Goal: Information Seeking & Learning: Learn about a topic

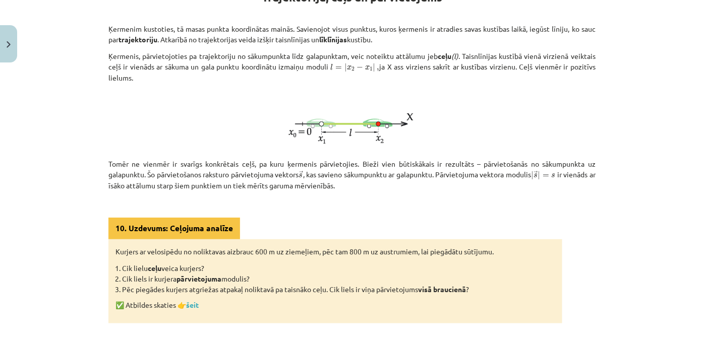
scroll to position [203, 0]
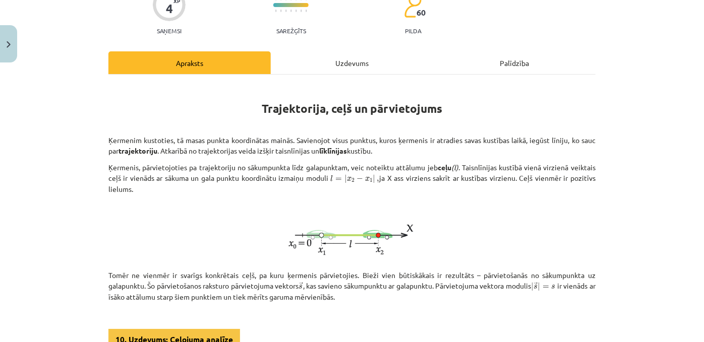
click at [350, 68] on div "Uzdevums" at bounding box center [352, 62] width 162 height 23
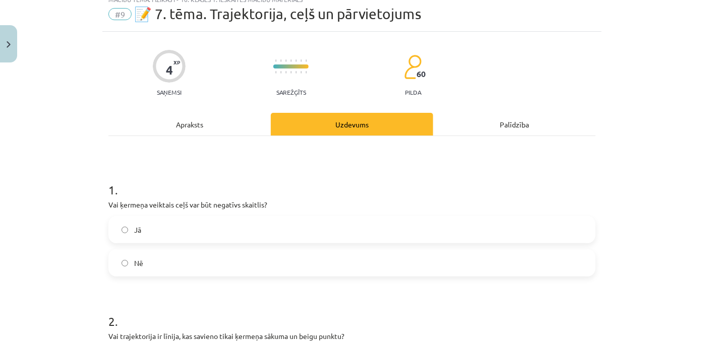
scroll to position [36, 0]
click at [202, 132] on div "Apraksts" at bounding box center [189, 123] width 162 height 23
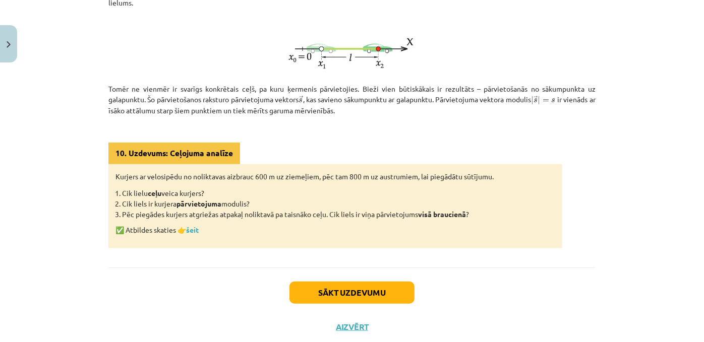
scroll to position [285, 0]
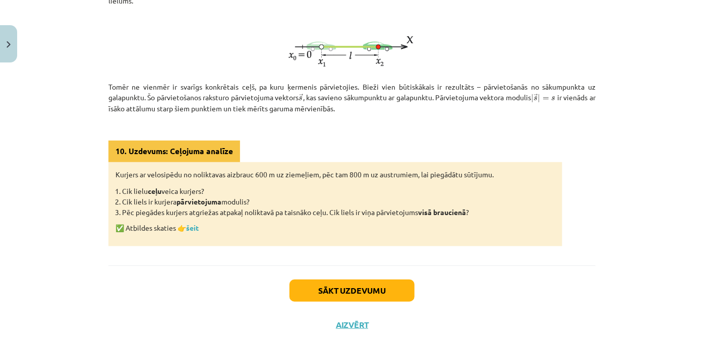
click at [203, 233] on p "✅ Atbildes skaties 👉 šeit" at bounding box center [335, 228] width 440 height 11
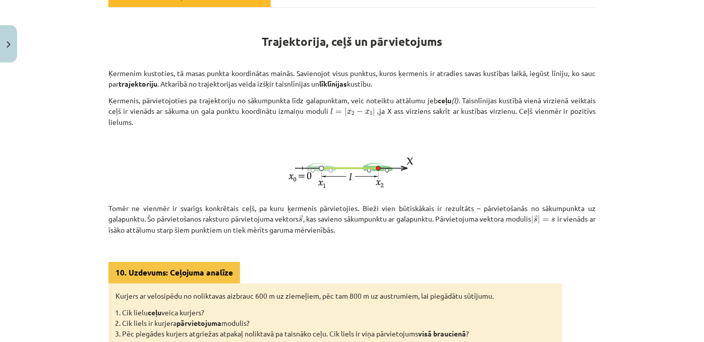
scroll to position [164, 0]
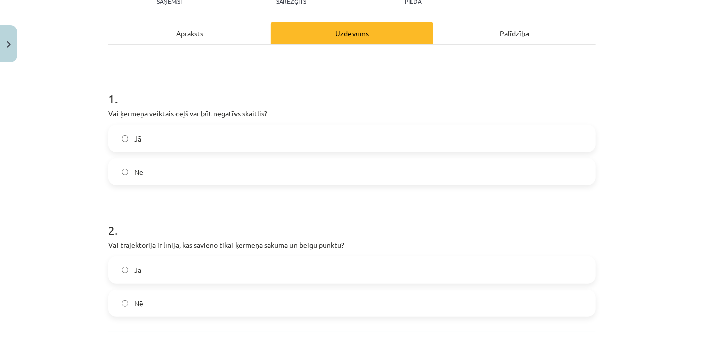
scroll to position [139, 0]
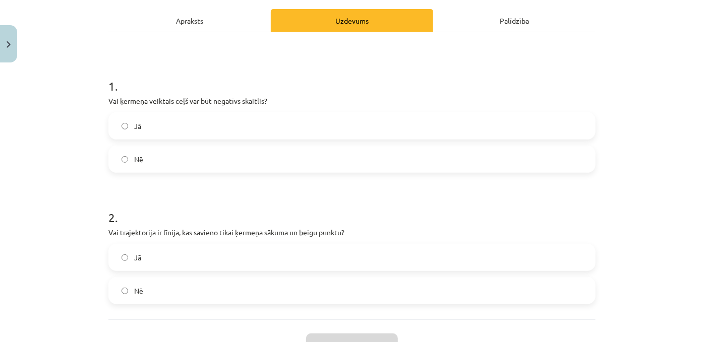
click at [285, 172] on label "Nē" at bounding box center [351, 159] width 485 height 25
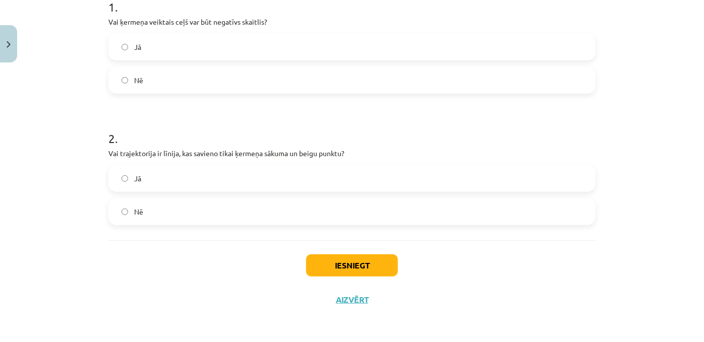
scroll to position [226, 0]
click at [146, 190] on label "Jā" at bounding box center [351, 178] width 485 height 25
click at [314, 276] on button "Iesniegt" at bounding box center [352, 266] width 92 height 22
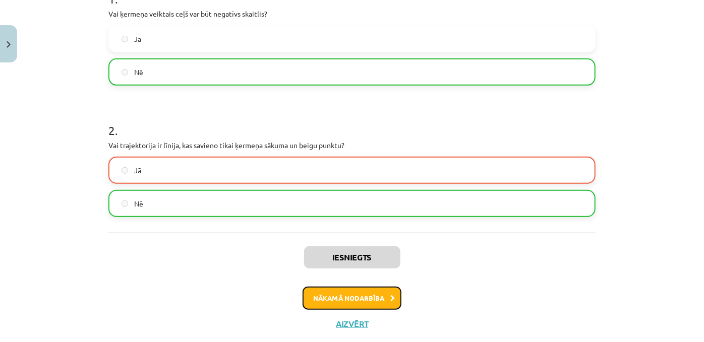
click at [358, 310] on button "Nākamā nodarbība" at bounding box center [352, 298] width 99 height 23
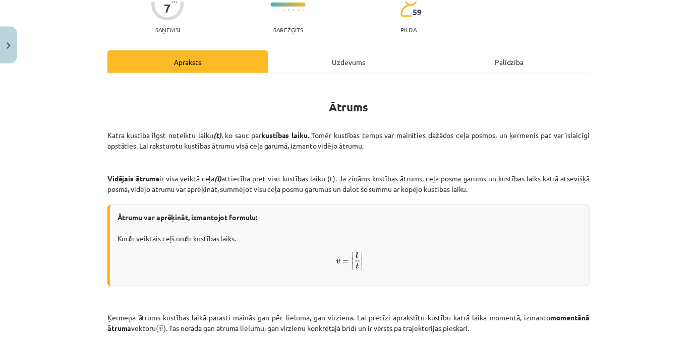
scroll to position [0, 0]
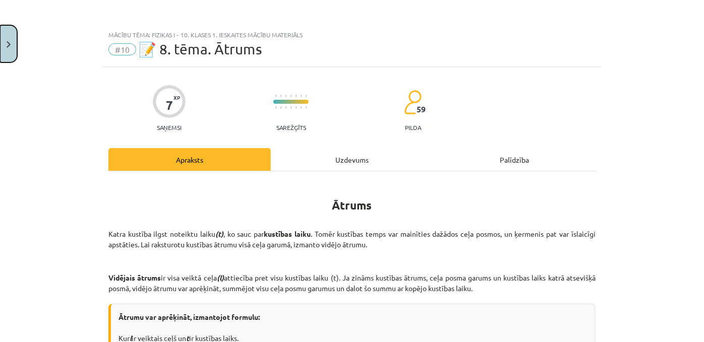
click at [13, 48] on button "Close" at bounding box center [8, 43] width 17 height 37
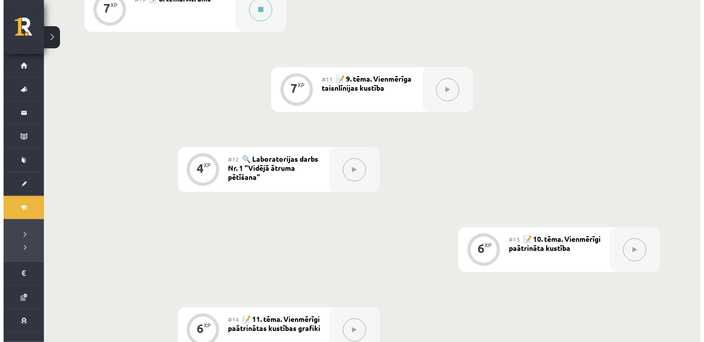
scroll to position [1006, 0]
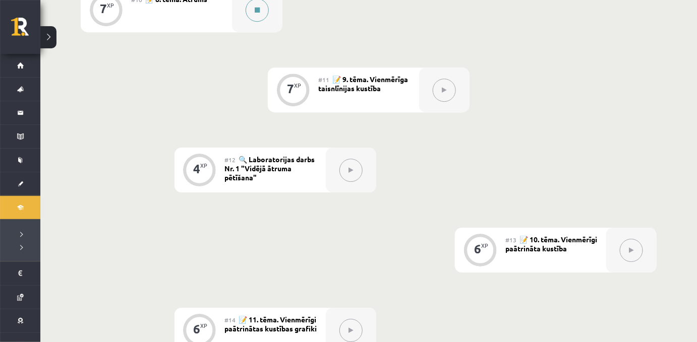
click at [262, 32] on div at bounding box center [257, 9] width 50 height 45
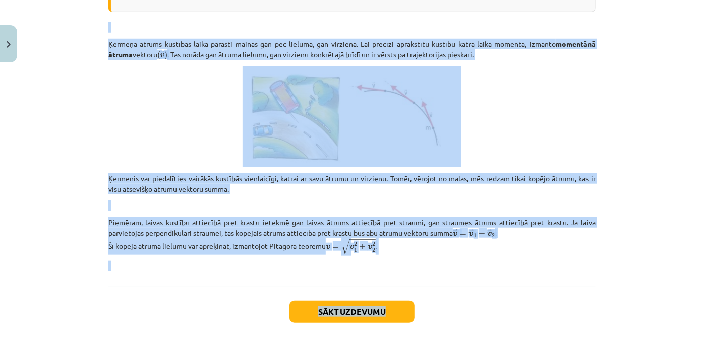
scroll to position [385, 0]
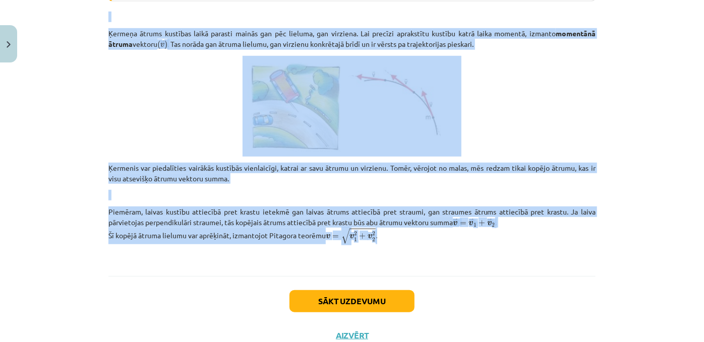
drag, startPoint x: 312, startPoint y: 115, endPoint x: 428, endPoint y: 264, distance: 188.6
click at [428, 261] on div "Ātrums Katra kustība ilgst noteiktu laiku (t) , ko sauc par kustības laiku . To…" at bounding box center [351, 28] width 487 height 466
copy div "Ātrums Katra kustība ilgst noteiktu laiku (t) , ko sauc par kustības laiku . To…"
click at [103, 189] on div "7 XP Saņemsi Sarežģīts 59 pilda Apraksts Uzdevums Palīdzība Ātrums Katra kustīb…" at bounding box center [351, 17] width 499 height 671
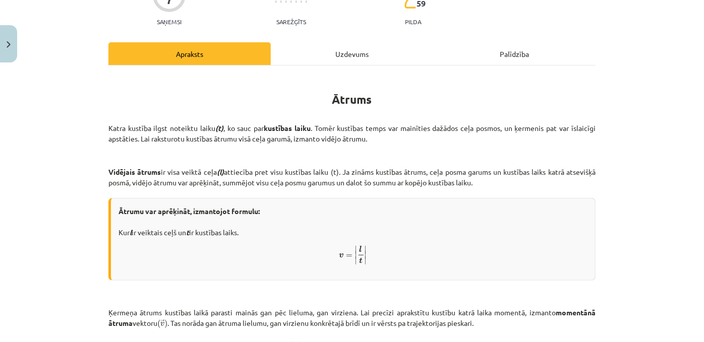
scroll to position [106, 0]
click at [330, 63] on div "Uzdevums" at bounding box center [352, 53] width 162 height 23
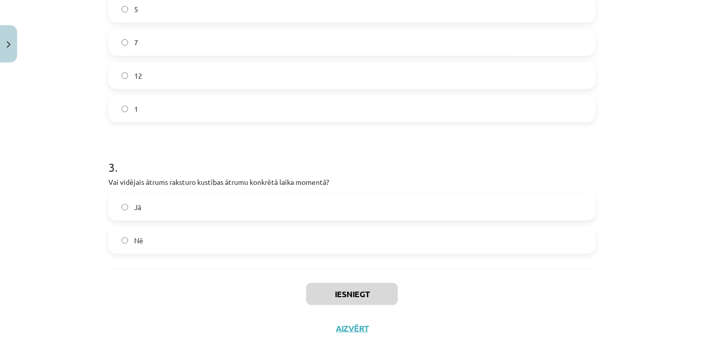
scroll to position [503, 0]
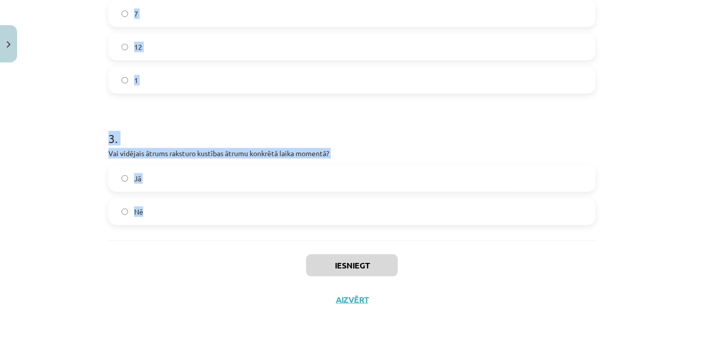
drag, startPoint x: 98, startPoint y: 84, endPoint x: 276, endPoint y: 234, distance: 233.3
click at [276, 234] on div "Mācību tēma: Fizikas i - 10. klases 1. ieskaites mācību materiāls #10 📝 8. tēma…" at bounding box center [352, 171] width 704 height 342
copy form "1 . Laiva kustas perpendikulāri upes straumei. Kāds ir tās kopējais ātrums atti…"
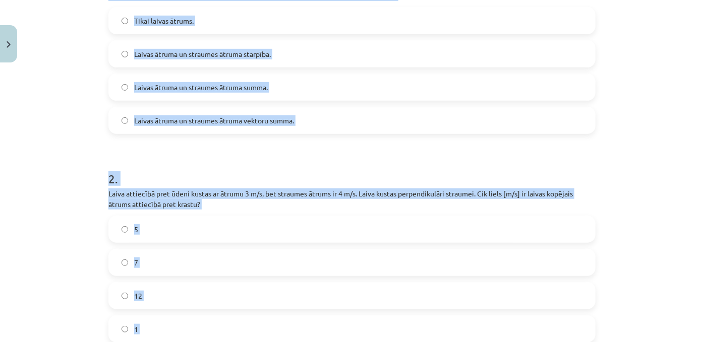
scroll to position [245, 0]
click at [91, 84] on div "Mācību tēma: Fizikas i - 10. klases 1. ieskaites mācību materiāls #10 📝 8. tēma…" at bounding box center [352, 171] width 704 height 342
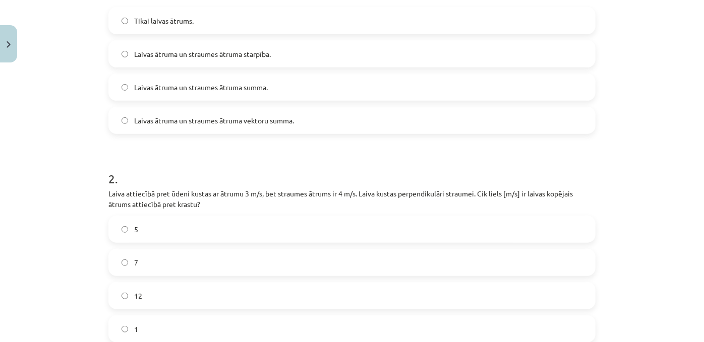
click at [91, 84] on div "Mācību tēma: Fizikas i - 10. klases 1. ieskaites mācību materiāls #10 📝 8. tēma…" at bounding box center [352, 171] width 704 height 342
click at [221, 133] on label "Laivas ātruma un straumes ātruma vektoru summa." at bounding box center [351, 120] width 485 height 25
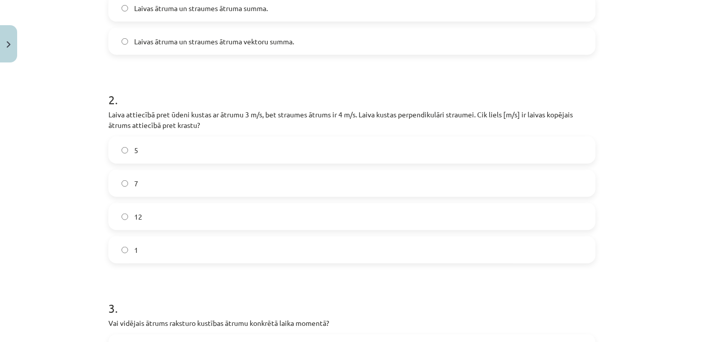
scroll to position [358, 0]
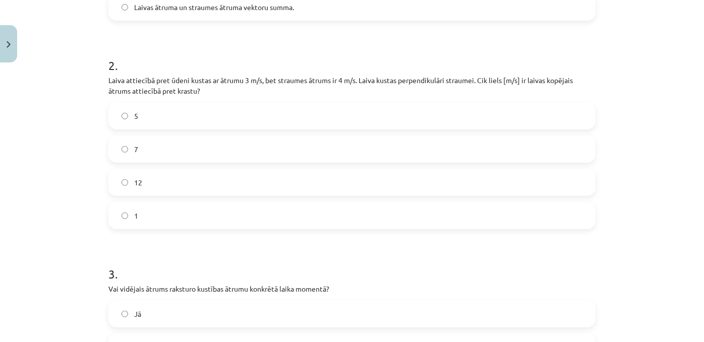
click at [137, 128] on label "5" at bounding box center [351, 115] width 485 height 25
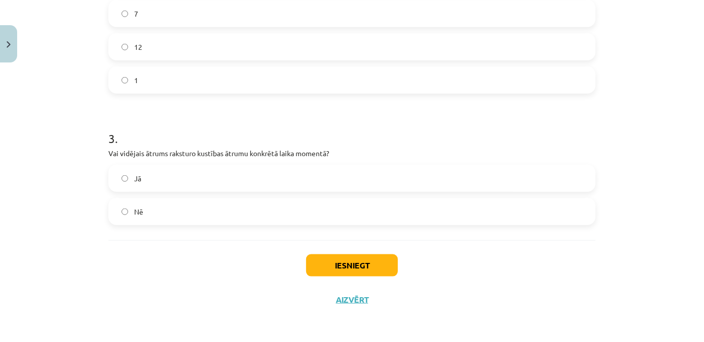
click at [163, 211] on label "Nē" at bounding box center [351, 211] width 485 height 25
click at [313, 260] on button "Iesniegt" at bounding box center [352, 266] width 92 height 22
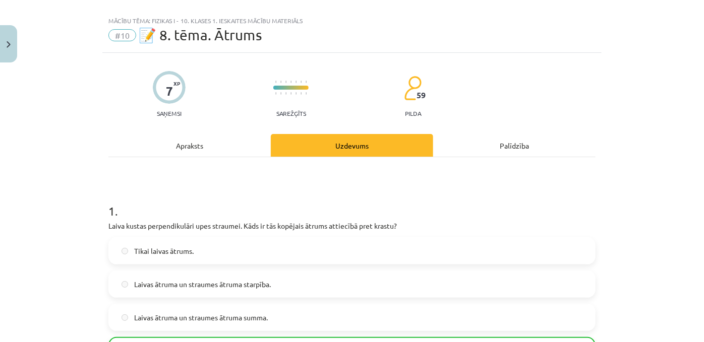
scroll to position [0, 0]
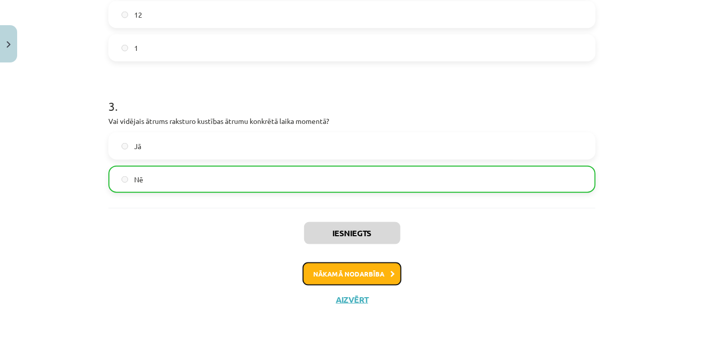
click at [343, 269] on button "Nākamā nodarbība" at bounding box center [352, 274] width 99 height 23
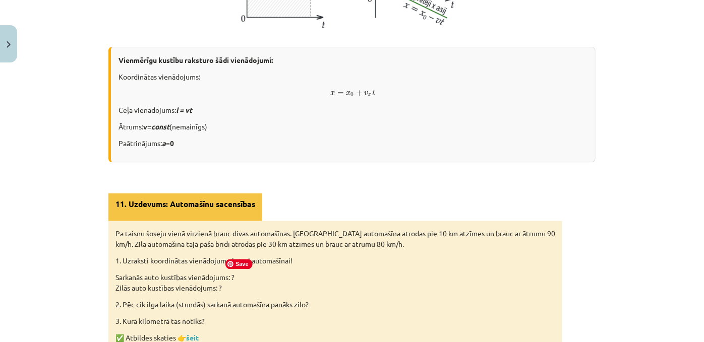
scroll to position [759, 0]
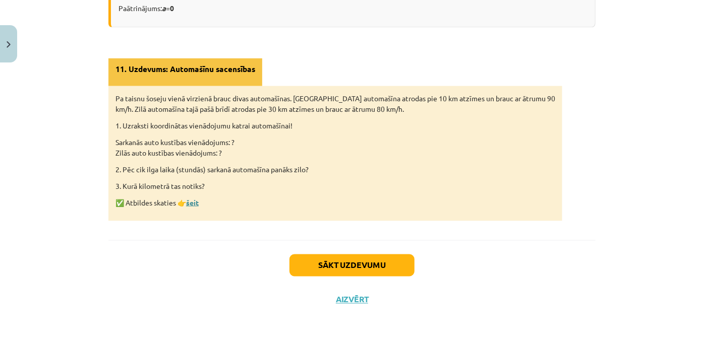
click at [194, 198] on link "šeit" at bounding box center [192, 202] width 13 height 9
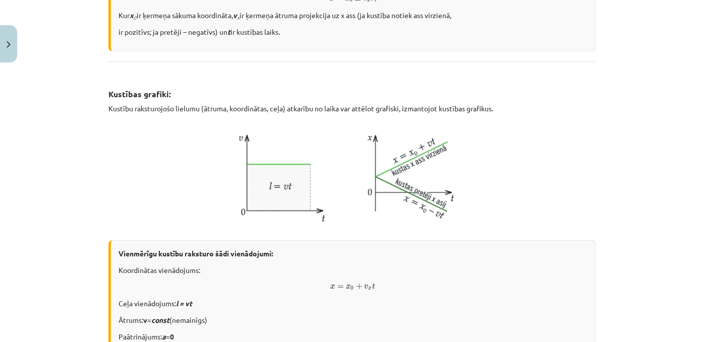
scroll to position [596, 0]
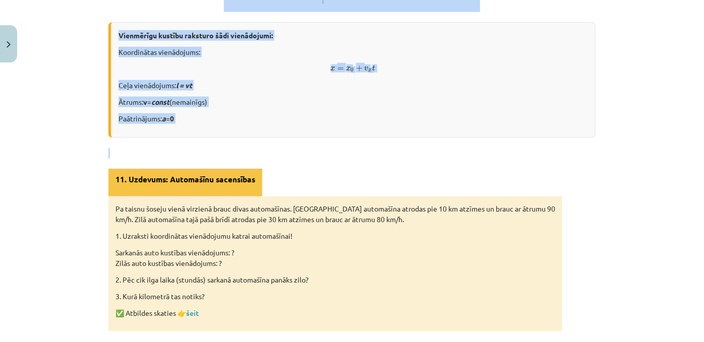
drag, startPoint x: 97, startPoint y: 72, endPoint x: 299, endPoint y: 175, distance: 227.1
click at [299, 175] on div "Mācību tēma: Fizikas i - 10. klases 1. ieskaites mācību materiāls #11 📝 9. tēma…" at bounding box center [352, 171] width 704 height 342
copy div "Vienmērīga taisnlīnijas kustība Vienmērīga kustība ir kustība, kurā nemainās ne…"
click at [336, 107] on p "Ātrums: v = const (nemainīgs)" at bounding box center [352, 102] width 469 height 11
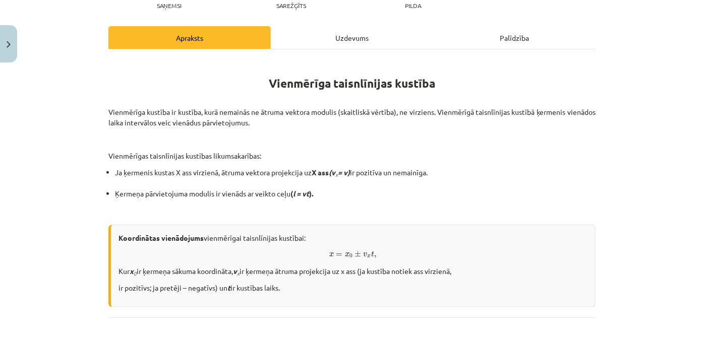
scroll to position [91, 0]
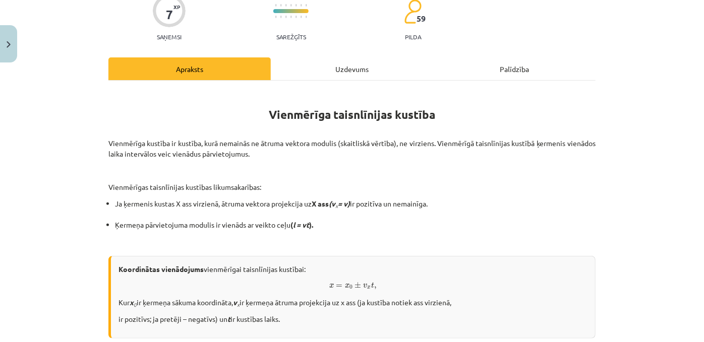
click at [360, 77] on div "Uzdevums" at bounding box center [352, 68] width 162 height 23
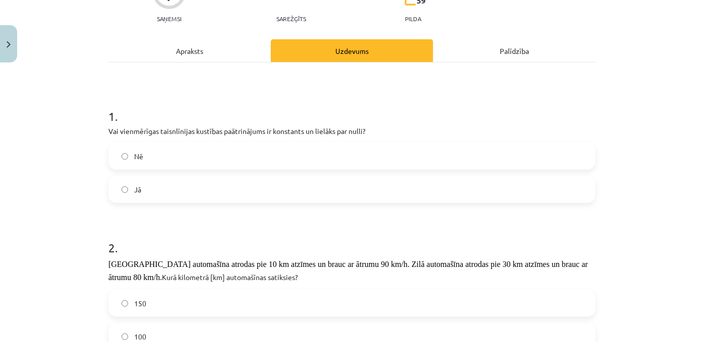
scroll to position [154, 0]
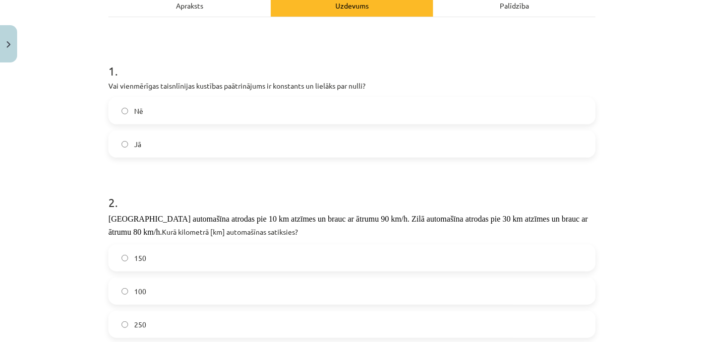
click at [151, 155] on label "Jā" at bounding box center [351, 144] width 485 height 25
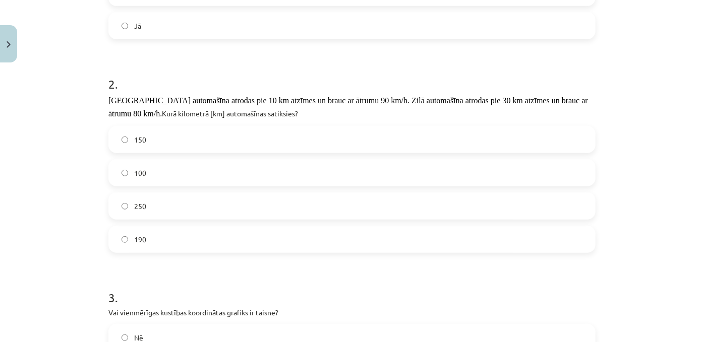
scroll to position [287, 0]
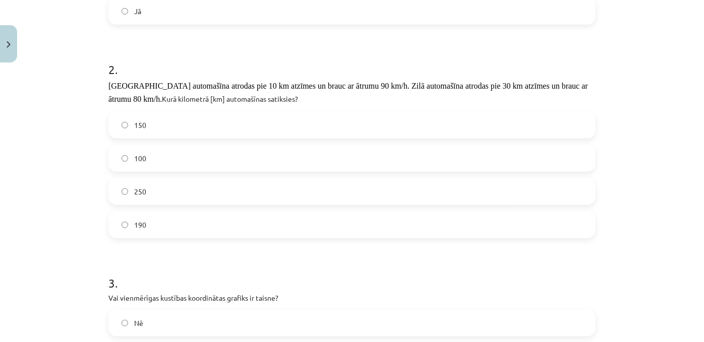
click at [201, 237] on label "190" at bounding box center [351, 224] width 485 height 25
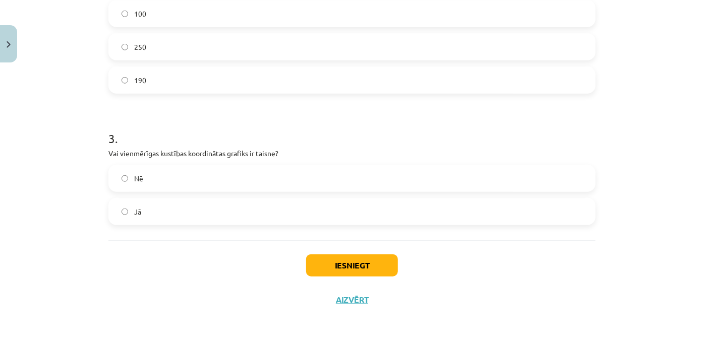
scroll to position [462, 0]
click at [170, 205] on label "Jā" at bounding box center [351, 211] width 485 height 25
drag, startPoint x: 103, startPoint y: 141, endPoint x: 176, endPoint y: 185, distance: 85.0
copy div "Vai vienmērīgas kustības koordinātas grafiks ir taisne? Nē Jā"
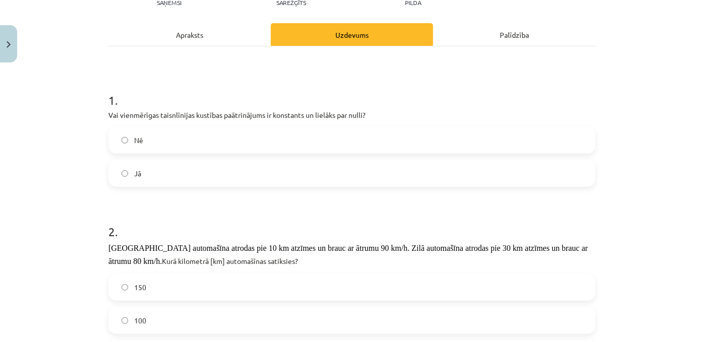
scroll to position [125, 0]
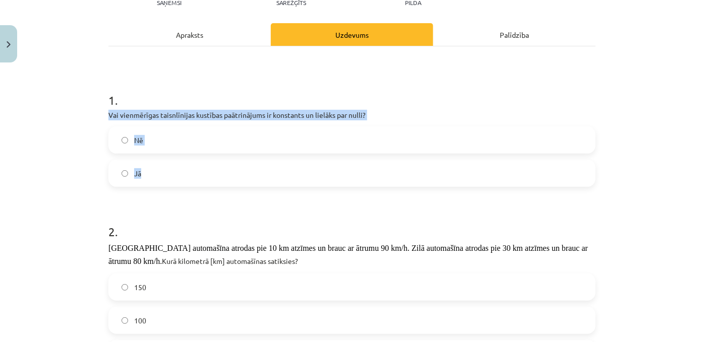
drag, startPoint x: 103, startPoint y: 125, endPoint x: 190, endPoint y: 191, distance: 109.0
click at [190, 191] on div "7 XP Saņemsi Sarežģīts 59 pilda Apraksts Uzdevums Palīdzība 1 . Vai vienmērīgas…" at bounding box center [351, 283] width 499 height 682
copy div "Vai vienmērīgas taisnlīnijas kustības paātrinājums ir konstants un lielāks par …"
click at [148, 151] on label "Nē" at bounding box center [351, 140] width 485 height 25
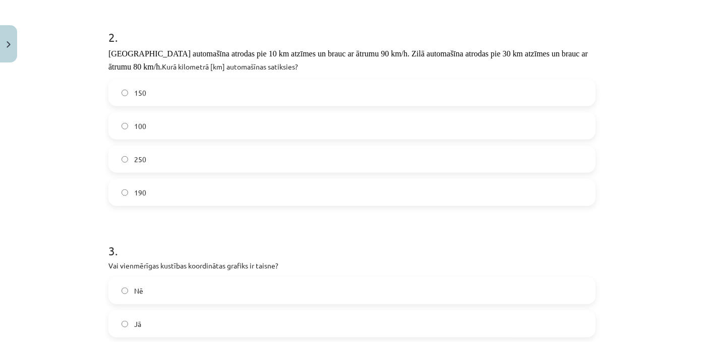
scroll to position [462, 0]
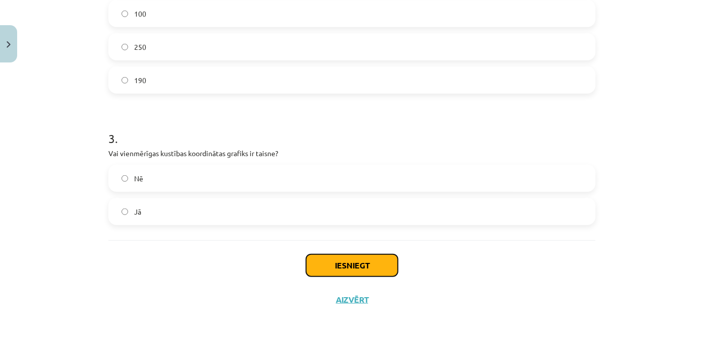
click at [357, 258] on button "Iesniegt" at bounding box center [352, 266] width 92 height 22
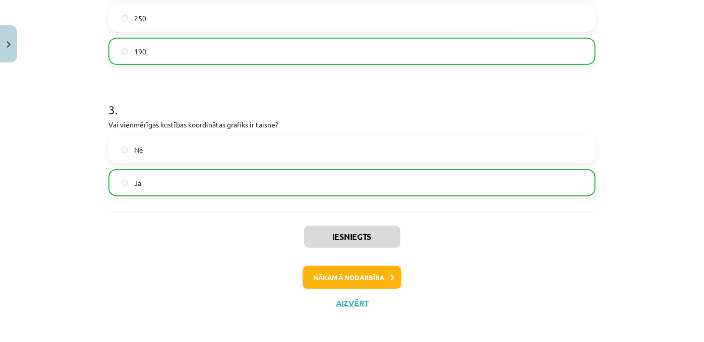
scroll to position [497, 0]
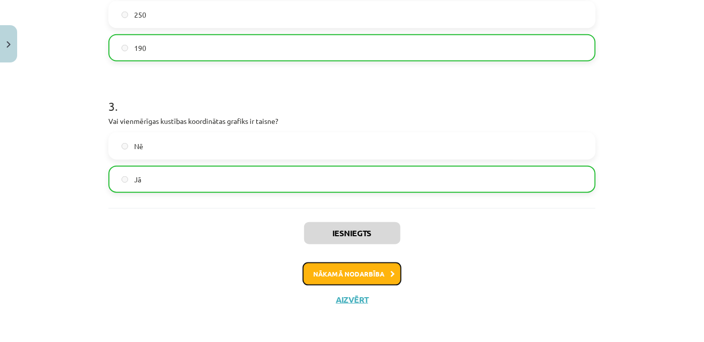
click at [372, 276] on button "Nākamā nodarbība" at bounding box center [352, 274] width 99 height 23
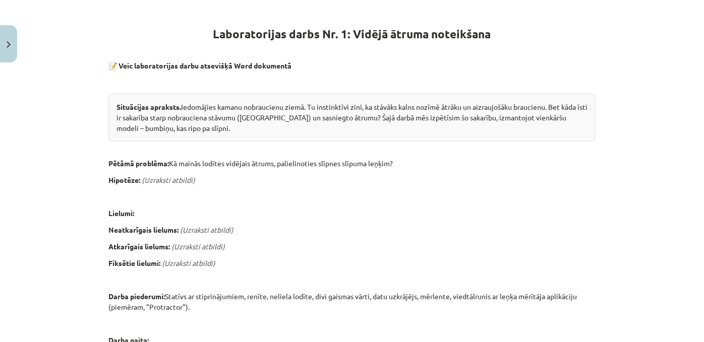
scroll to position [0, 0]
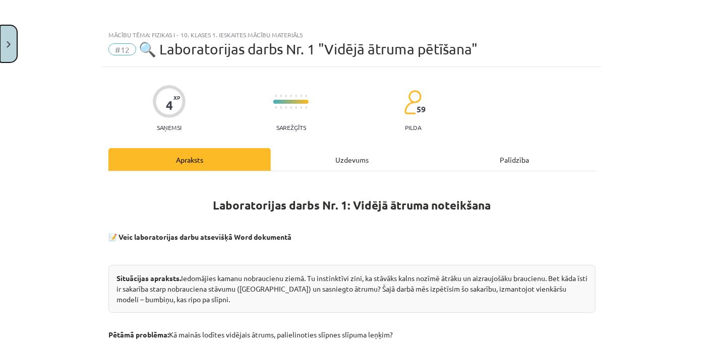
click at [4, 44] on button "Close" at bounding box center [8, 43] width 17 height 37
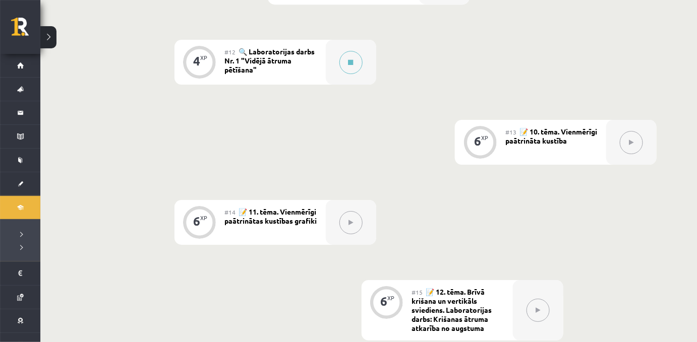
scroll to position [1113, 0]
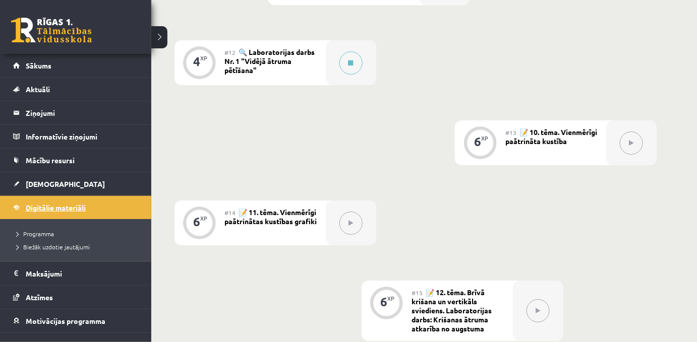
click at [40, 202] on link "Digitālie materiāli" at bounding box center [76, 207] width 126 height 23
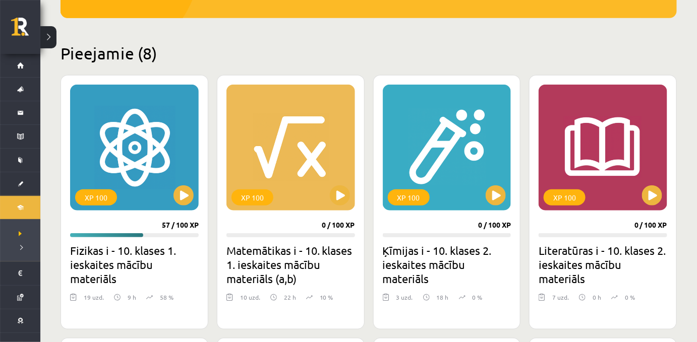
scroll to position [213, 0]
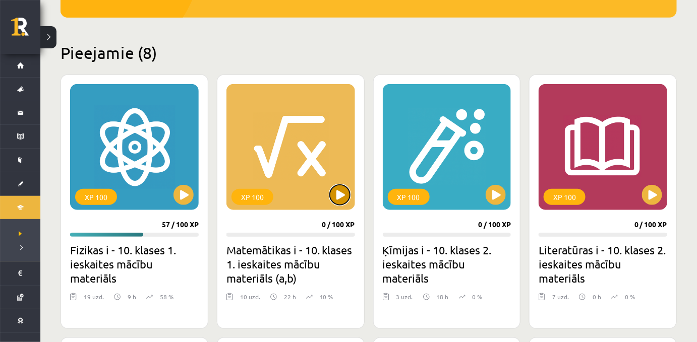
click at [342, 199] on button at bounding box center [340, 195] width 20 height 20
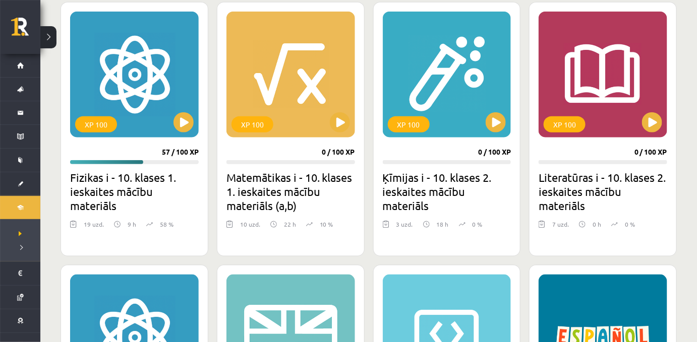
scroll to position [286, 0]
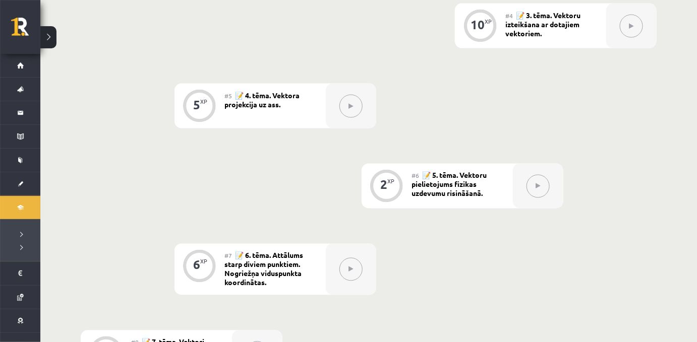
scroll to position [508, 0]
click at [279, 296] on div "#7 📝 6. tēma. Attālums starp diviem punktiem. Nogriežņa viduspunkta koordinātas." at bounding box center [275, 270] width 101 height 51
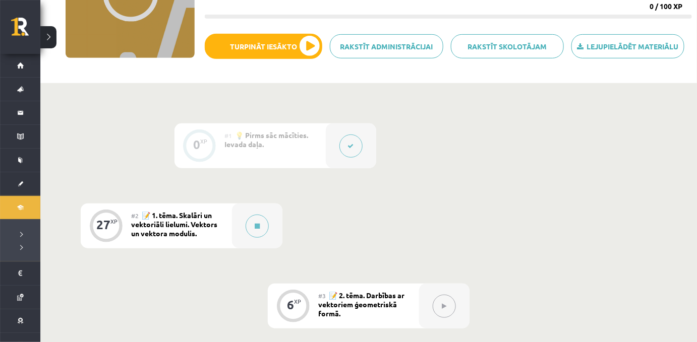
scroll to position [0, 0]
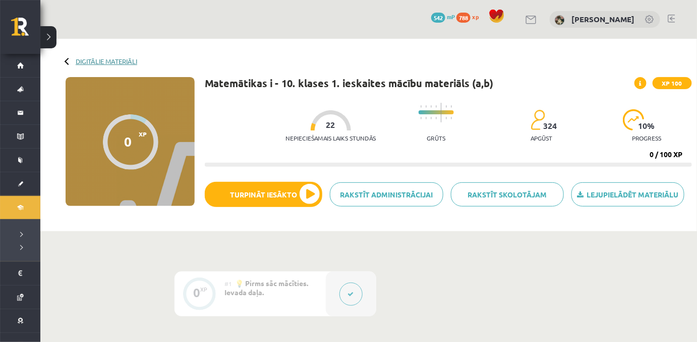
click at [92, 58] on link "Digitālie materiāli" at bounding box center [107, 61] width 62 height 8
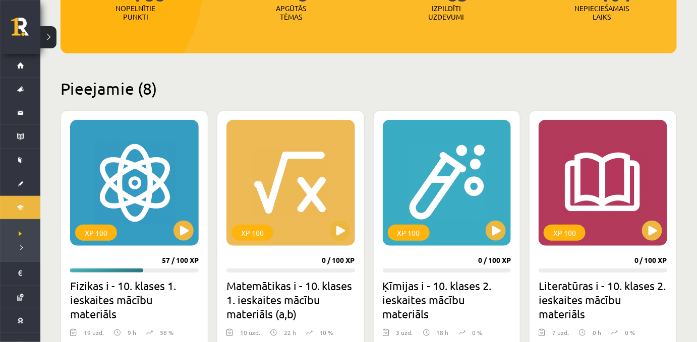
scroll to position [181, 0]
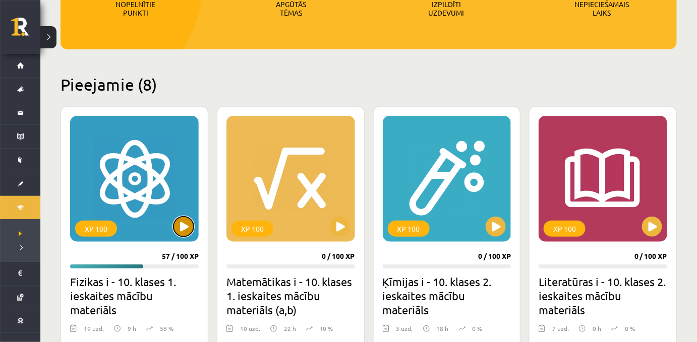
click at [185, 229] on button at bounding box center [183, 227] width 20 height 20
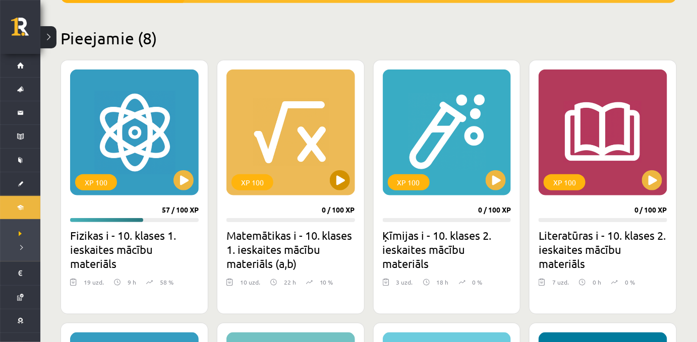
scroll to position [236, 0]
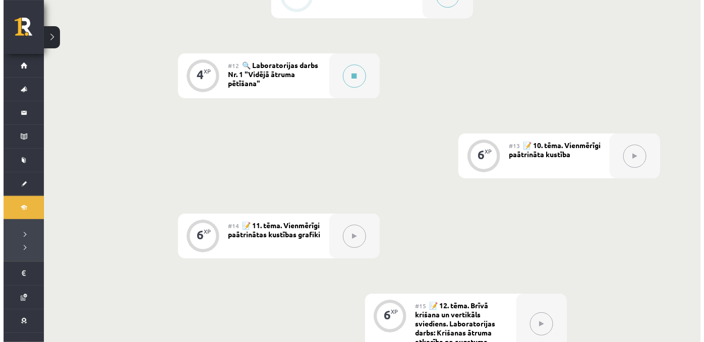
scroll to position [1100, 0]
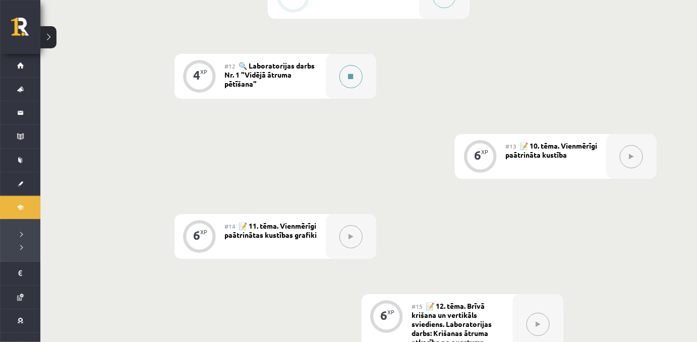
click at [355, 88] on button at bounding box center [350, 76] width 23 height 23
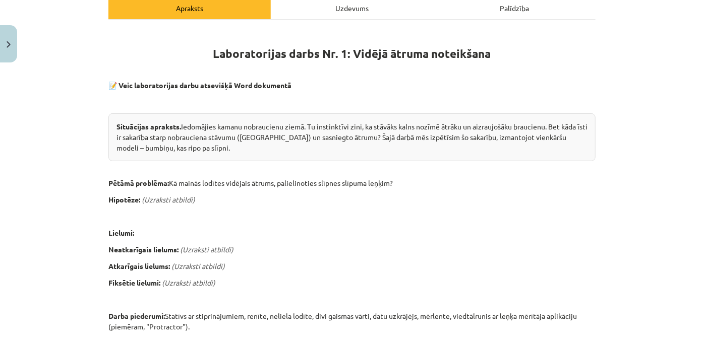
scroll to position [137, 0]
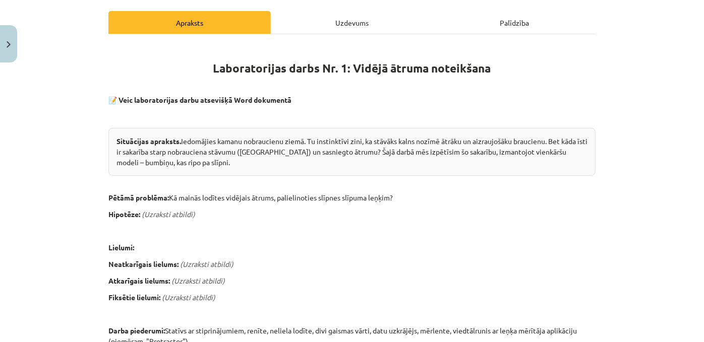
click at [517, 122] on p at bounding box center [351, 116] width 487 height 11
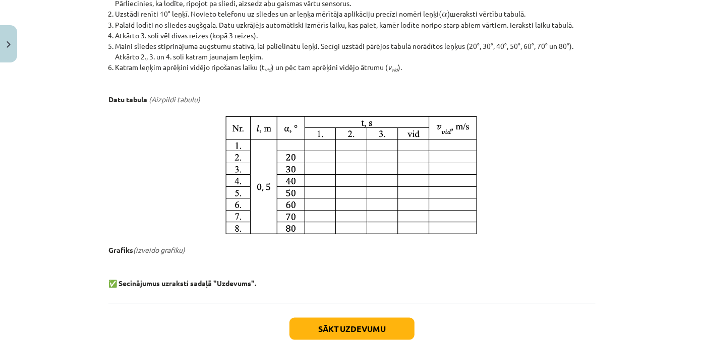
scroll to position [578, 0]
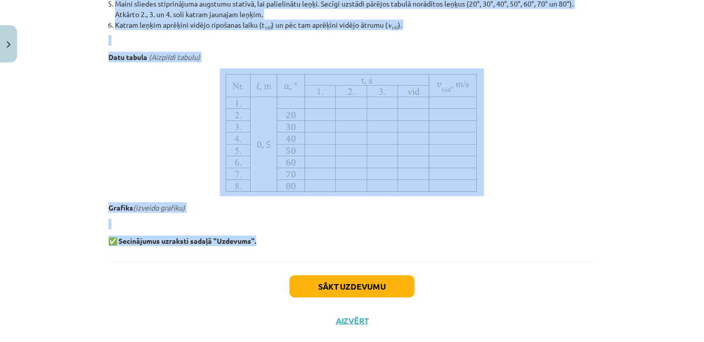
drag, startPoint x: 170, startPoint y: 69, endPoint x: 297, endPoint y: 268, distance: 235.5
copy div "Laboratorijas darbs Nr. 1: Vidējā ātruma noteikšana 📝 Veic laboratorijas darbu …"
click at [156, 46] on p at bounding box center [351, 40] width 487 height 11
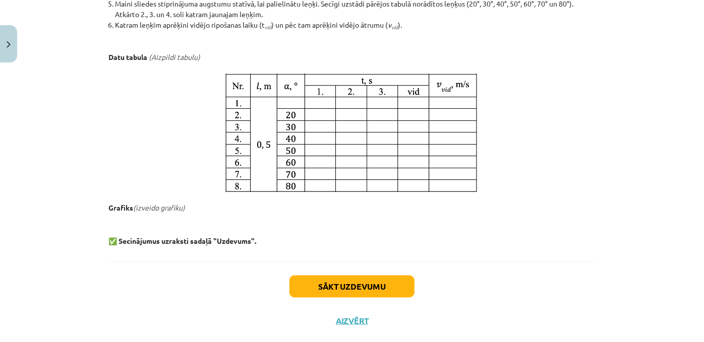
click at [156, 46] on p at bounding box center [351, 40] width 487 height 11
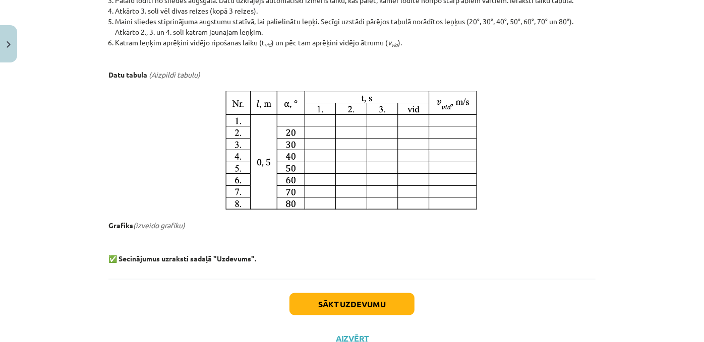
scroll to position [560, 0]
click at [489, 38] on li "Maini sliedes stiprinājuma augstumu statīvā, lai palielinātu leņķi. Secīgi uzst…" at bounding box center [355, 27] width 480 height 21
copy li "°"
click at [390, 48] on li "Katram leņķim aprēķini vidējo ripošanas laiku (t vid ) un pēc tam aprēķini vidē…" at bounding box center [355, 43] width 480 height 11
copy sub "vid"
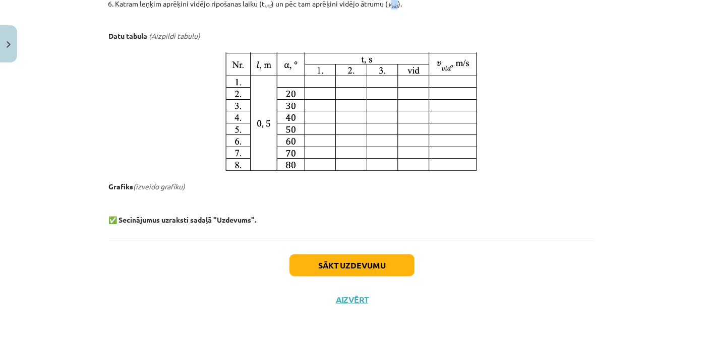
scroll to position [649, 0]
click at [173, 145] on p at bounding box center [351, 111] width 487 height 128
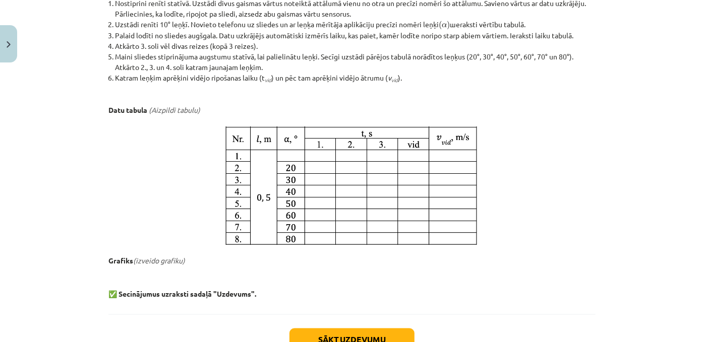
scroll to position [526, 0]
click at [243, 190] on img at bounding box center [352, 185] width 264 height 128
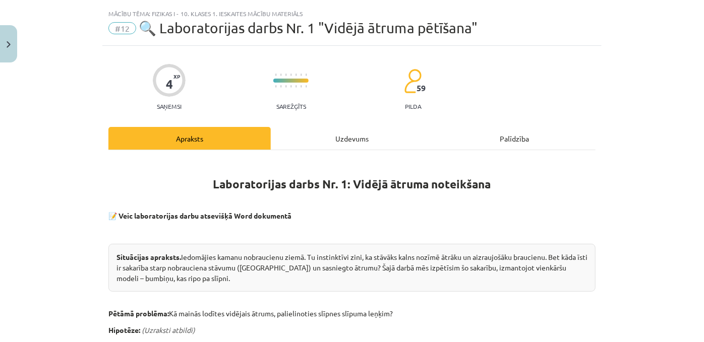
scroll to position [0, 0]
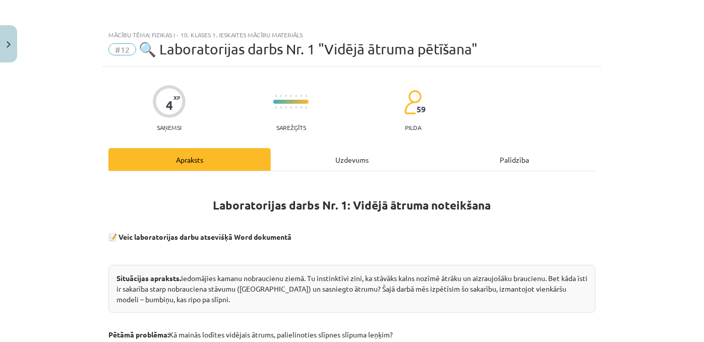
click at [314, 168] on div "Uzdevums" at bounding box center [352, 159] width 162 height 23
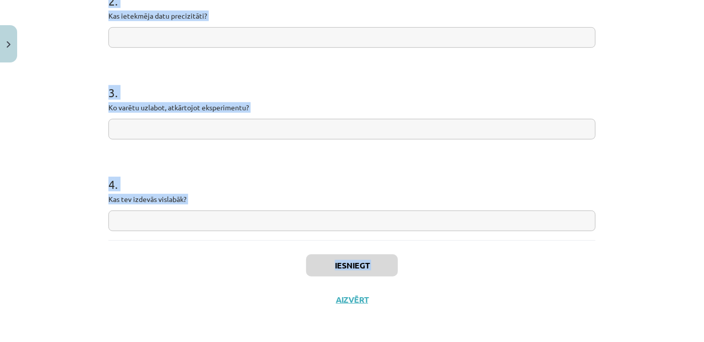
scroll to position [353, 0]
drag, startPoint x: 92, startPoint y: 161, endPoint x: 259, endPoint y: 137, distance: 168.6
click at [259, 137] on div "Mācību tēma: Fizikas i - 10. klases 1. ieskaites mācību materiāls #12 🔍 Laborat…" at bounding box center [352, 171] width 704 height 342
click at [260, 145] on form "1 . Vai hipotēze apstiprinājās? 2 . Kas ietekmēja datu precizitāti? 3 . Ko varē…" at bounding box center [351, 58] width 487 height 347
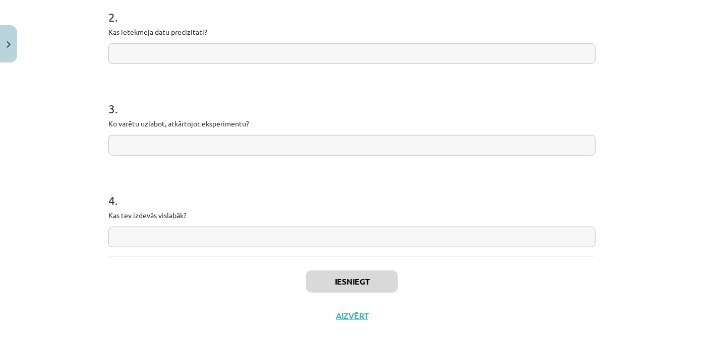
scroll to position [353, 0]
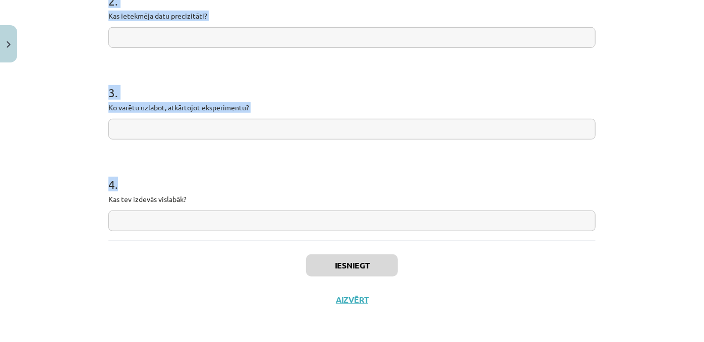
drag, startPoint x: 89, startPoint y: 140, endPoint x: 215, endPoint y: 217, distance: 147.3
click at [215, 217] on div "Mācību tēma: Fizikas i - 10. klases 1. ieskaites mācību materiāls #12 🔍 Laborat…" at bounding box center [352, 171] width 704 height 342
copy form "1 . Vai hipotēze apstiprinājās? 2 . Kas ietekmēja datu precizitāti? 3 . Ko varē…"
click at [125, 84] on div "3 . Ko varētu uzlabot, atkārtojot eksperimentu?" at bounding box center [351, 104] width 487 height 72
drag, startPoint x: 76, startPoint y: 213, endPoint x: 197, endPoint y: 228, distance: 122.0
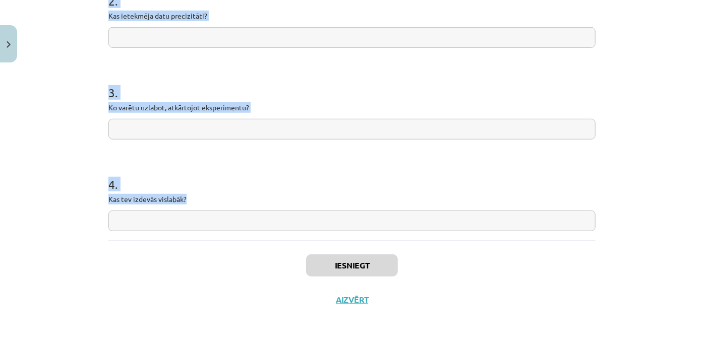
click at [197, 228] on div "Mācību tēma: Fizikas i - 10. klases 1. ieskaites mācību materiāls #12 🔍 Laborat…" at bounding box center [352, 171] width 704 height 342
copy form "1 . Vai hipotēze apstiprinājās? 2 . Kas ietekmēja datu precizitāti? 3 . Ko varē…"
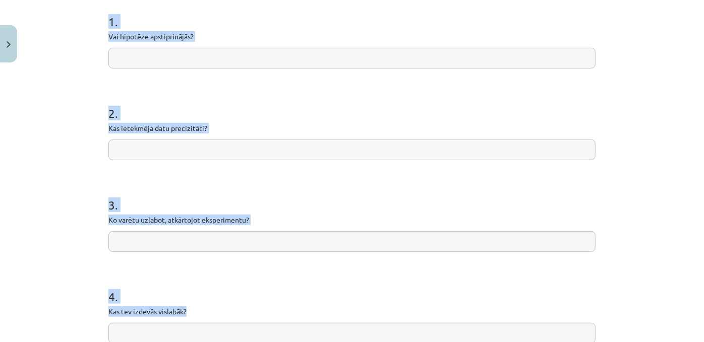
click at [144, 69] on input "text" at bounding box center [351, 58] width 487 height 21
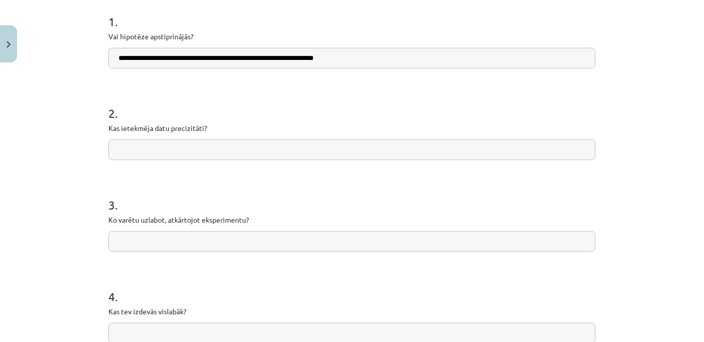
click at [297, 69] on input "**********" at bounding box center [351, 58] width 487 height 21
click at [354, 69] on input "**********" at bounding box center [351, 58] width 487 height 21
click at [297, 69] on input "**********" at bounding box center [351, 58] width 487 height 21
click at [329, 69] on input "**********" at bounding box center [351, 58] width 487 height 21
click at [381, 68] on input "**********" at bounding box center [351, 58] width 487 height 21
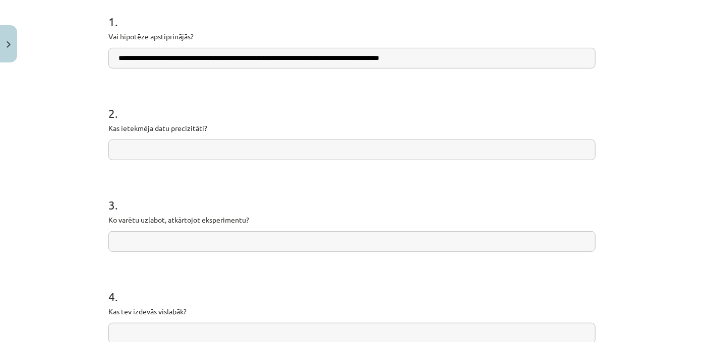
type input "**********"
click at [132, 160] on input "text" at bounding box center [351, 150] width 487 height 21
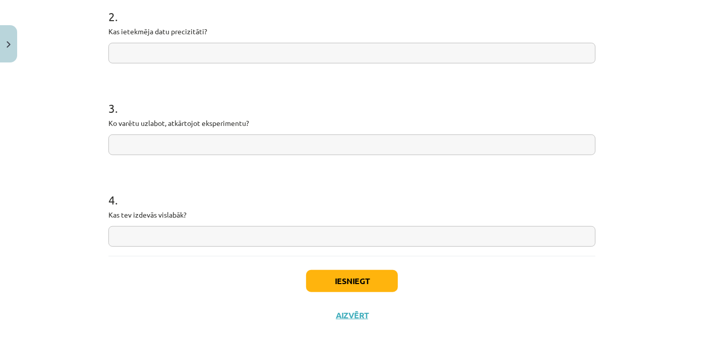
scroll to position [301, 0]
click at [118, 155] on input "text" at bounding box center [351, 144] width 487 height 21
click at [204, 63] on input "**********" at bounding box center [351, 52] width 487 height 21
type input "**********"
click at [194, 155] on input "text" at bounding box center [351, 144] width 487 height 21
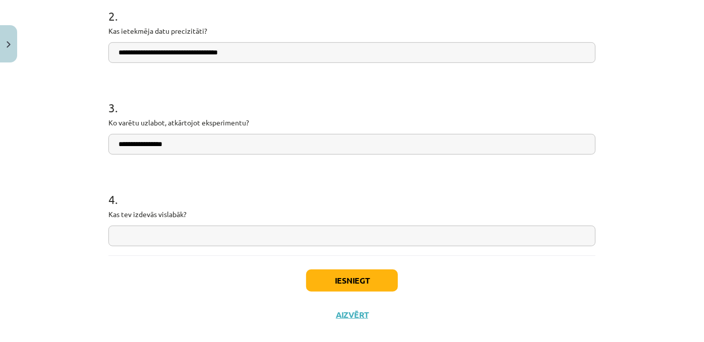
click at [117, 155] on input "**********" at bounding box center [351, 144] width 487 height 21
click at [174, 155] on input "**********" at bounding box center [351, 144] width 487 height 21
type input "**********"
click at [97, 196] on div "**********" at bounding box center [352, 171] width 704 height 342
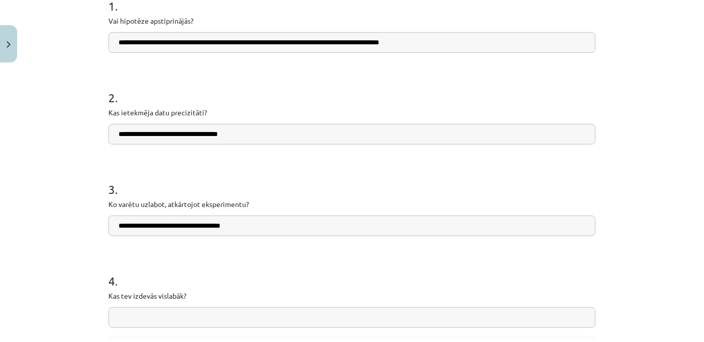
scroll to position [353, 0]
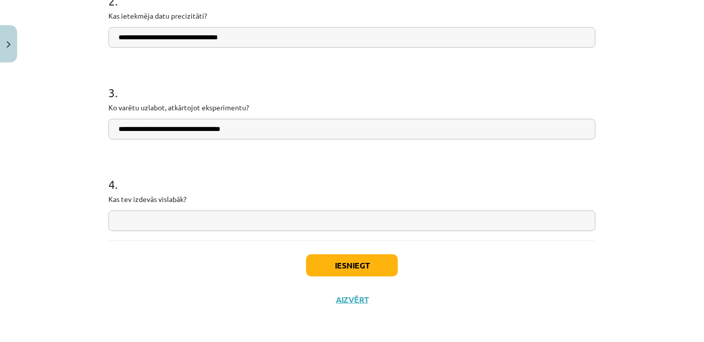
click at [122, 211] on input "text" at bounding box center [351, 221] width 487 height 21
type input "**********"
click at [334, 268] on button "Iesniegt" at bounding box center [352, 266] width 92 height 22
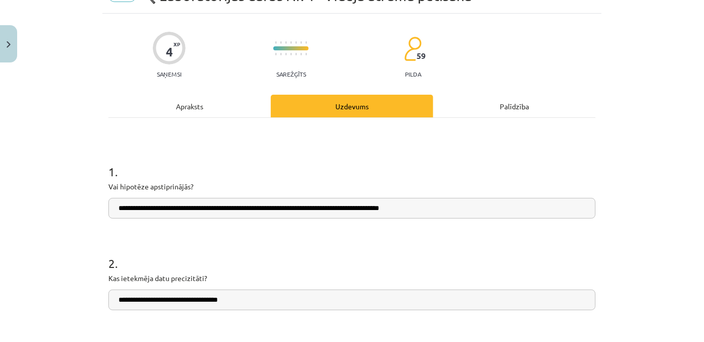
scroll to position [51, 0]
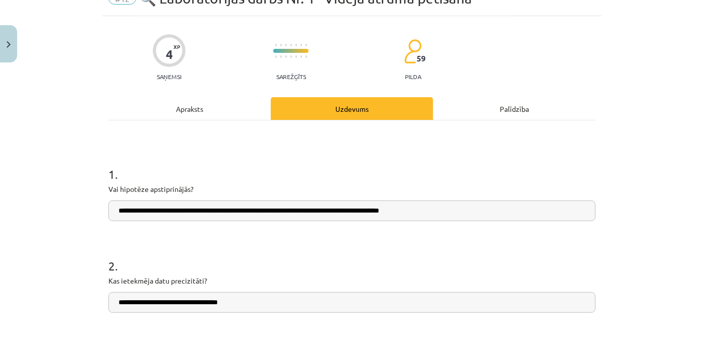
click at [198, 110] on div "Apraksts" at bounding box center [189, 108] width 162 height 23
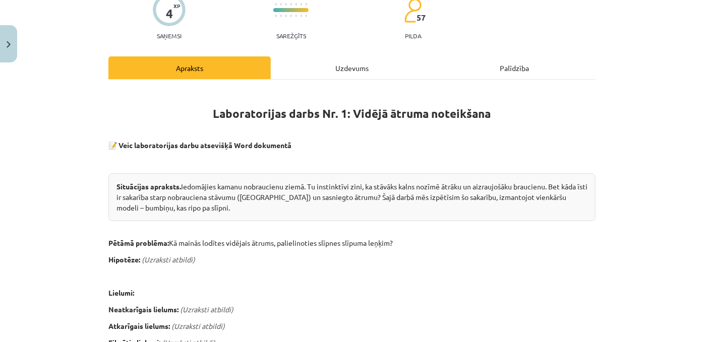
scroll to position [94, 0]
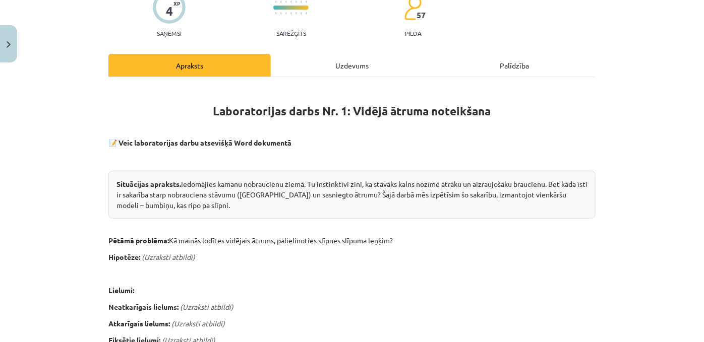
click at [318, 68] on div "Uzdevums" at bounding box center [352, 65] width 162 height 23
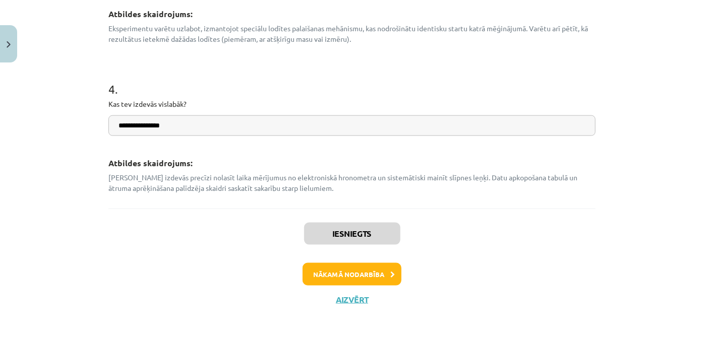
scroll to position [627, 0]
click at [328, 269] on button "Nākamā nodarbība" at bounding box center [352, 274] width 99 height 23
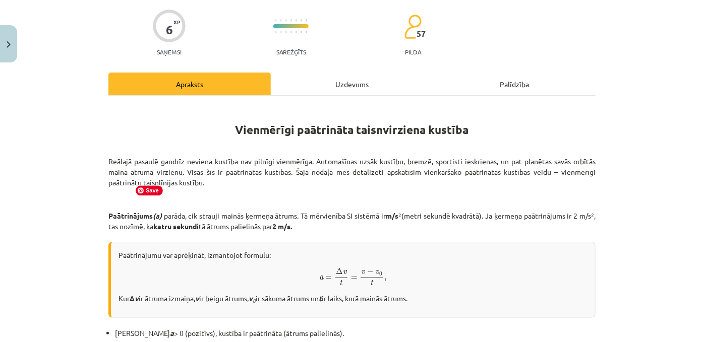
scroll to position [0, 0]
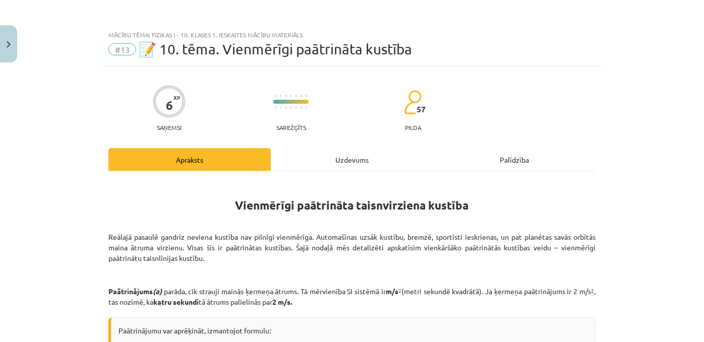
click at [17, 43] on div "Mācību tēma: Fizikas i - 10. klases 1. ieskaites mācību materiāls #13 📝 10. tēm…" at bounding box center [352, 171] width 704 height 342
click at [13, 42] on button "Close" at bounding box center [8, 43] width 17 height 37
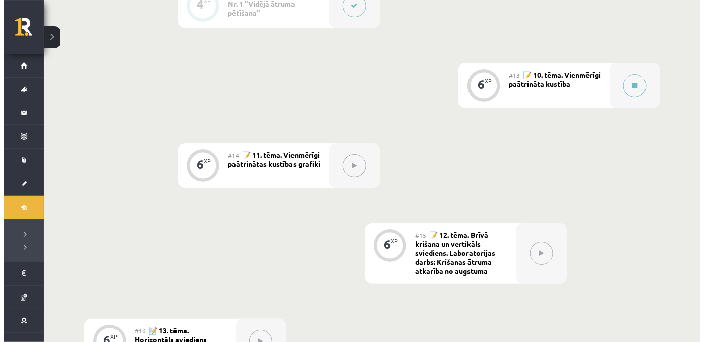
scroll to position [1164, 0]
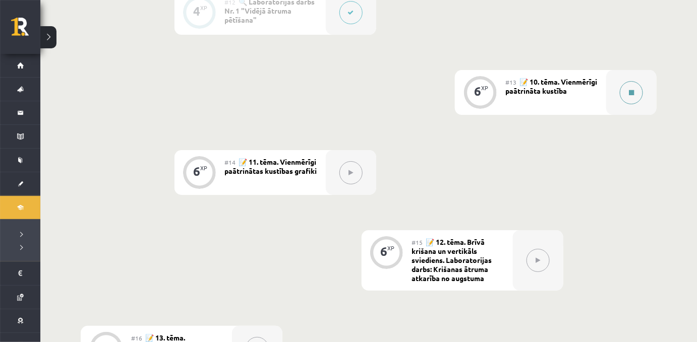
click at [622, 104] on button at bounding box center [631, 92] width 23 height 23
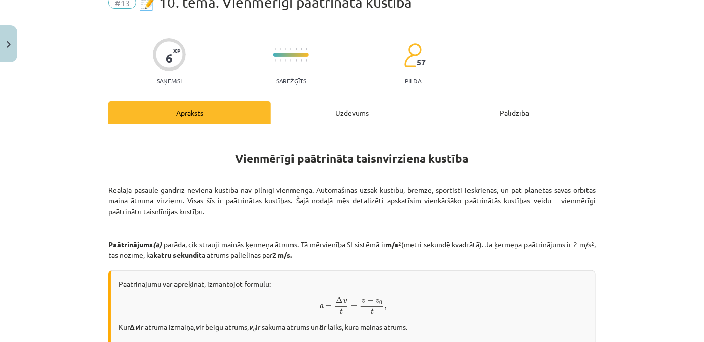
scroll to position [30, 0]
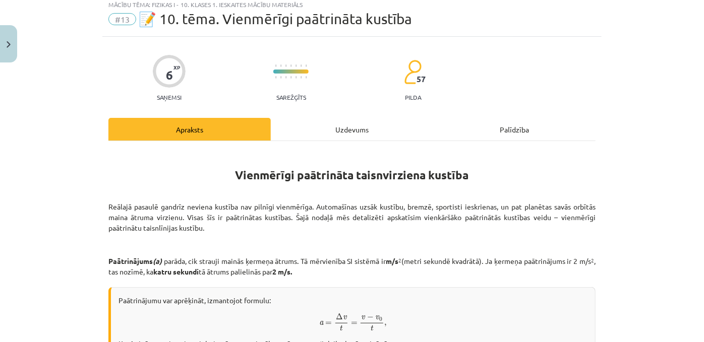
click at [356, 136] on div "Uzdevums" at bounding box center [352, 129] width 162 height 23
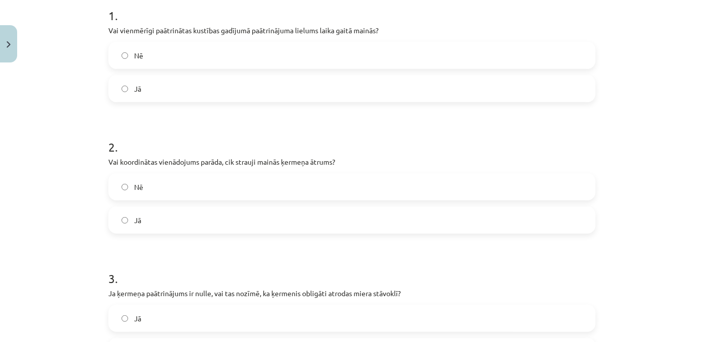
scroll to position [0, 0]
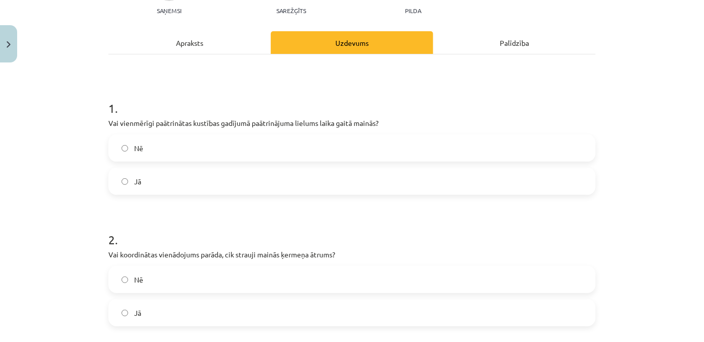
click at [180, 44] on div "Apraksts" at bounding box center [189, 42] width 162 height 23
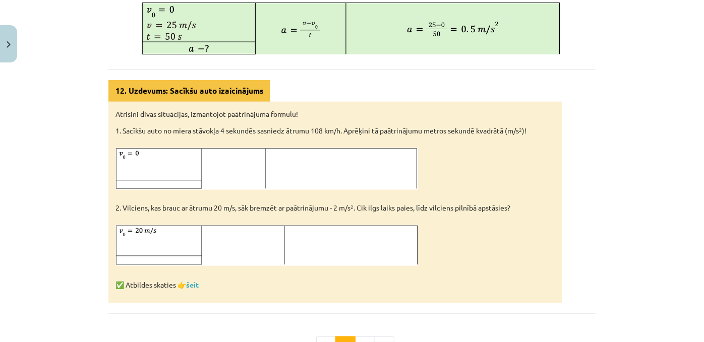
scroll to position [511, 0]
click at [194, 289] on link "šeit" at bounding box center [192, 284] width 13 height 9
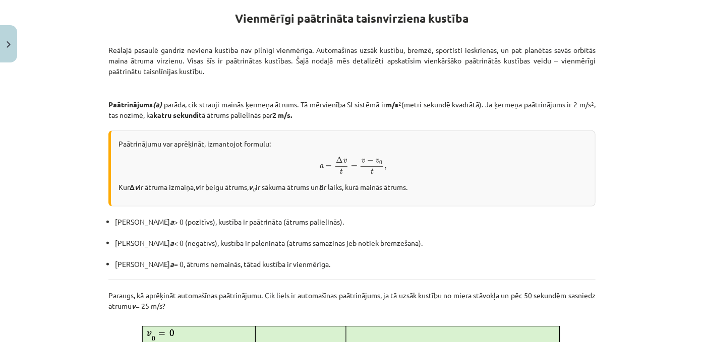
scroll to position [203, 0]
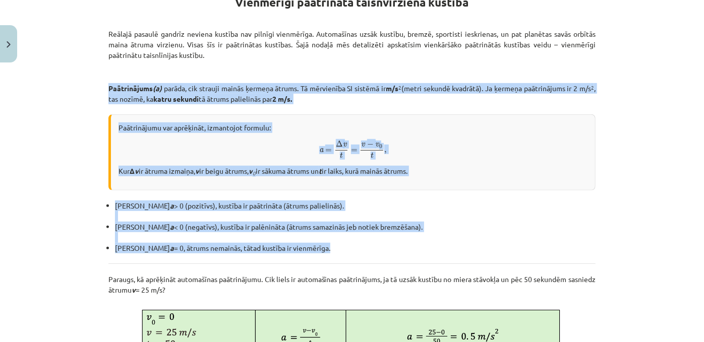
drag, startPoint x: 97, startPoint y: 104, endPoint x: 290, endPoint y: 272, distance: 256.3
click at [290, 272] on div "Mācību tēma: Fizikas i - 10. klases 1. ieskaites mācību materiāls #13 📝 10. tēm…" at bounding box center [352, 171] width 704 height 342
copy div "Paātrinājums (a) parāda, cik strauji mainās ķermeņa ātrums. Tā mērvienība SI si…"
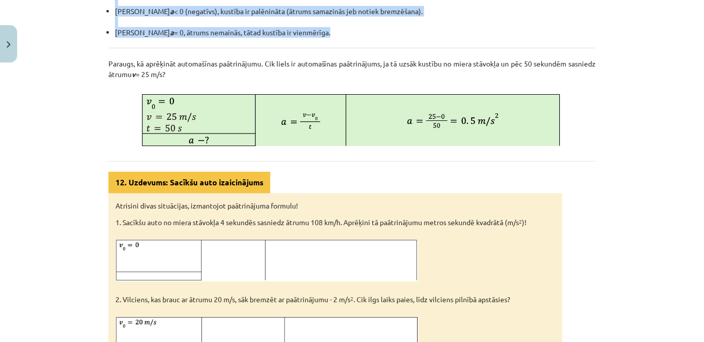
scroll to position [420, 0]
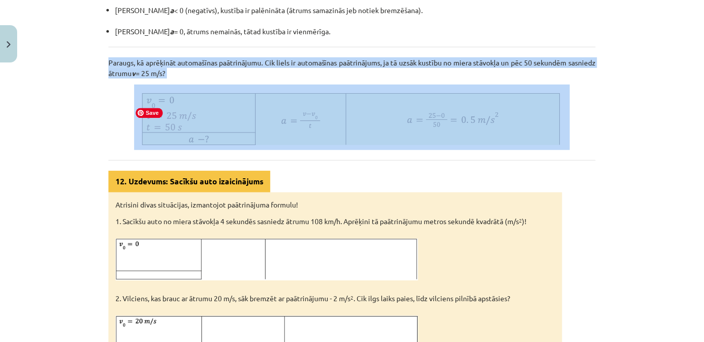
drag, startPoint x: 91, startPoint y: 72, endPoint x: 271, endPoint y: 141, distance: 192.3
click at [271, 141] on div "Mācību tēma: Fizikas i - 10. klases 1. ieskaites mācību materiāls #13 📝 10. tēm…" at bounding box center [352, 171] width 704 height 342
copy div "Paraugs, kā aprēķināt automašīnas paātrinājumu. Cik liels ir automašīnas paātri…"
click at [239, 142] on img at bounding box center [352, 118] width 436 height 66
copy div "Paraugs, kā aprēķināt automašīnas paātrinājumu. Cik liels ir automašīnas paātri…"
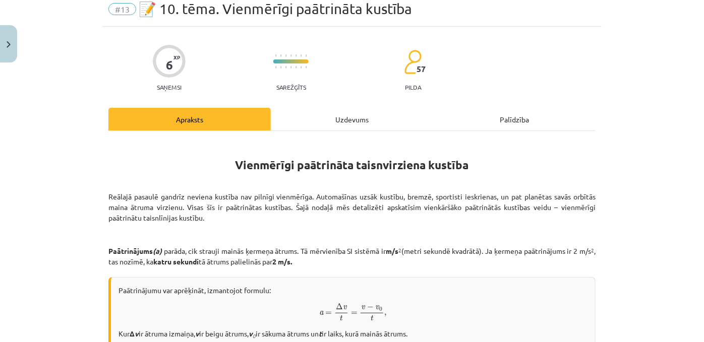
scroll to position [0, 0]
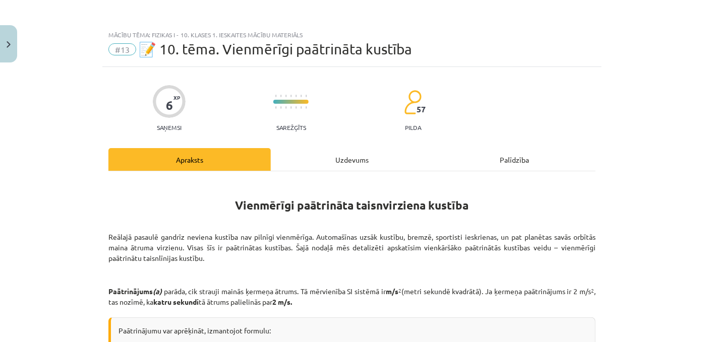
click at [340, 171] on div "Uzdevums" at bounding box center [352, 159] width 162 height 23
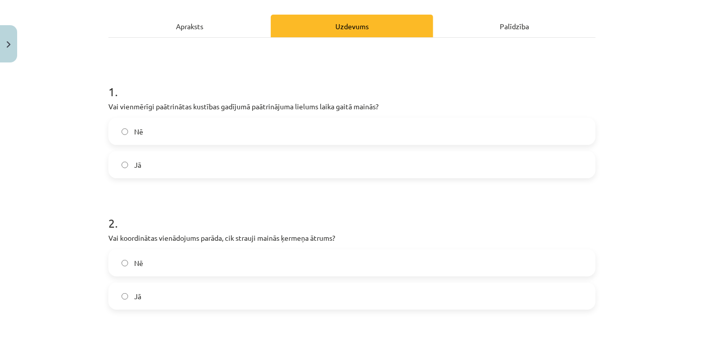
scroll to position [136, 0]
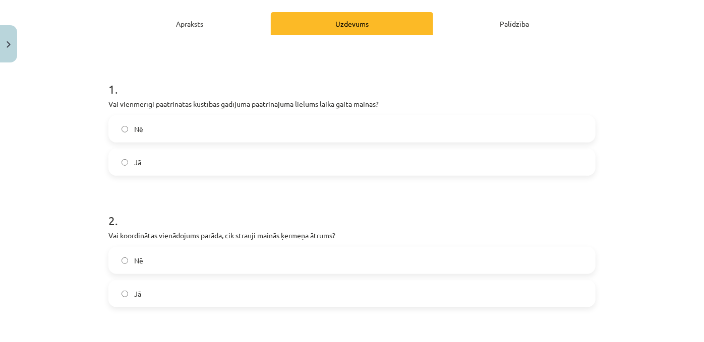
click at [102, 114] on div "6 XP Saņemsi Sarežģīts 57 pilda Apraksts Uzdevums Palīdzība 1 . Vai vienmērīgi …" at bounding box center [351, 231] width 499 height 600
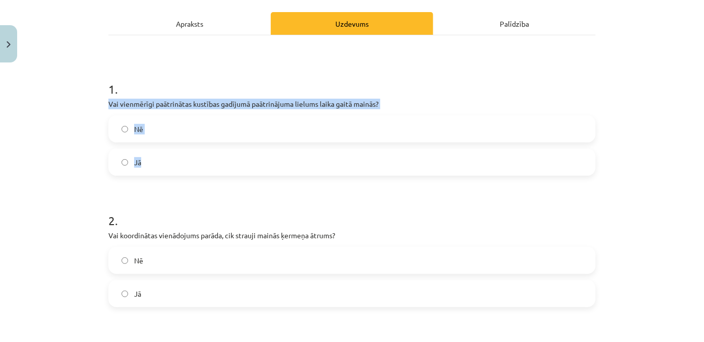
drag, startPoint x: 105, startPoint y: 112, endPoint x: 207, endPoint y: 183, distance: 123.9
click at [207, 183] on div "6 XP Saņemsi Sarežģīts 57 pilda Apraksts Uzdevums Palīdzība 1 . Vai vienmērīgi …" at bounding box center [351, 231] width 499 height 600
copy div "Vai vienmērīgi paātrinātas kustības gadījumā paātrinājuma lielums laika gaitā m…"
click at [158, 141] on label "Nē" at bounding box center [351, 128] width 485 height 25
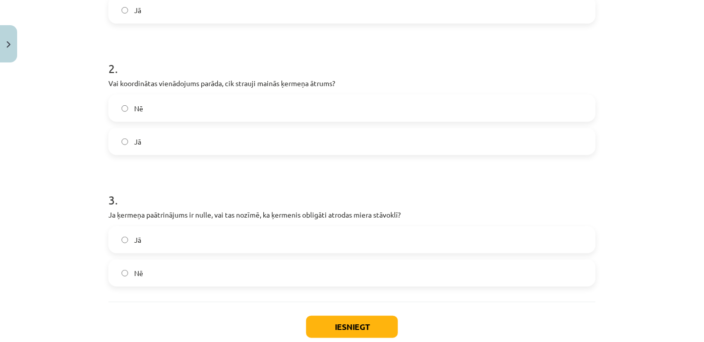
scroll to position [323, 0]
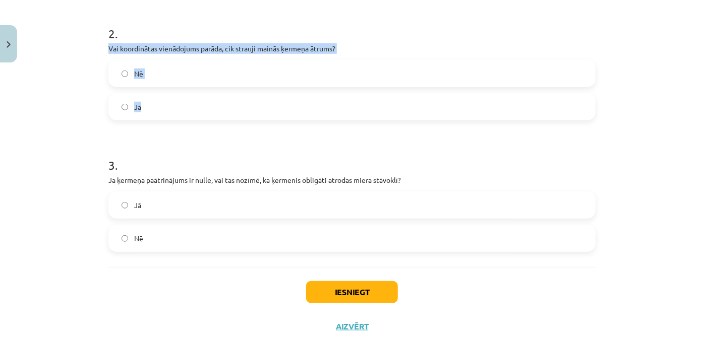
drag, startPoint x: 95, startPoint y: 61, endPoint x: 175, endPoint y: 130, distance: 106.5
click at [175, 130] on div "Mācību tēma: Fizikas i - 10. klases 1. ieskaites mācību materiāls #13 📝 10. tēm…" at bounding box center [352, 171] width 704 height 342
copy div "Vai koordinātas vienādojums parāda, cik strauji mainās ķermeņa ātrums? Nē Jā"
click at [130, 86] on label "Nē" at bounding box center [351, 73] width 485 height 25
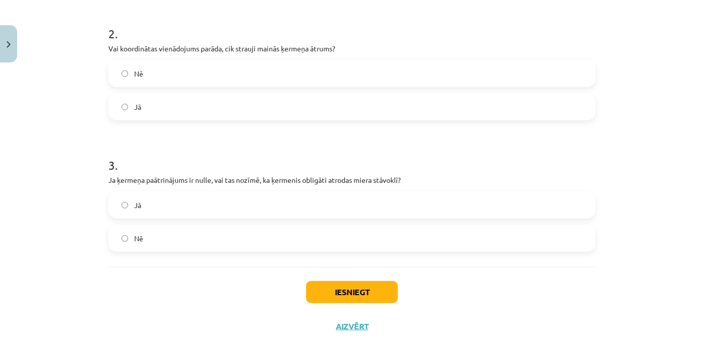
click at [122, 218] on label "Jā" at bounding box center [351, 205] width 485 height 25
click at [344, 304] on button "Iesniegt" at bounding box center [352, 292] width 92 height 22
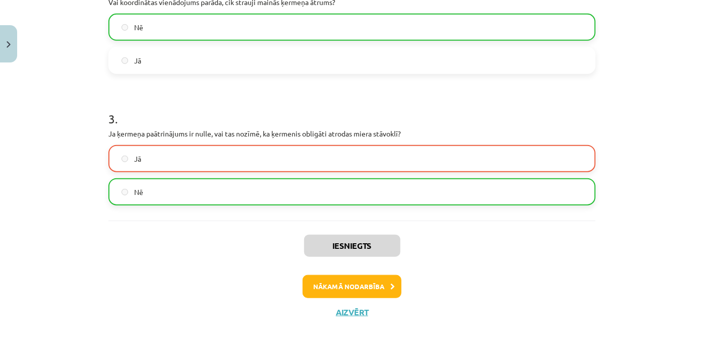
scroll to position [415, 0]
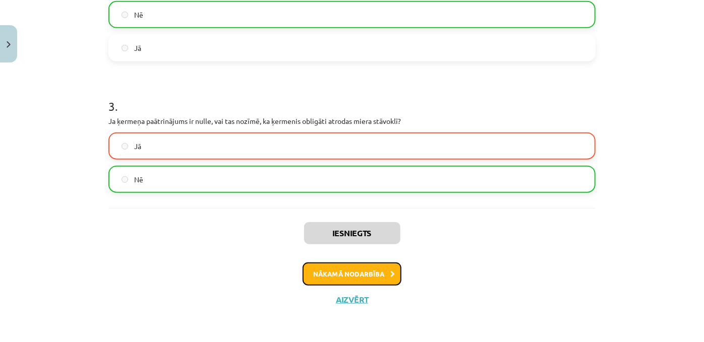
click at [329, 267] on button "Nākamā nodarbība" at bounding box center [352, 274] width 99 height 23
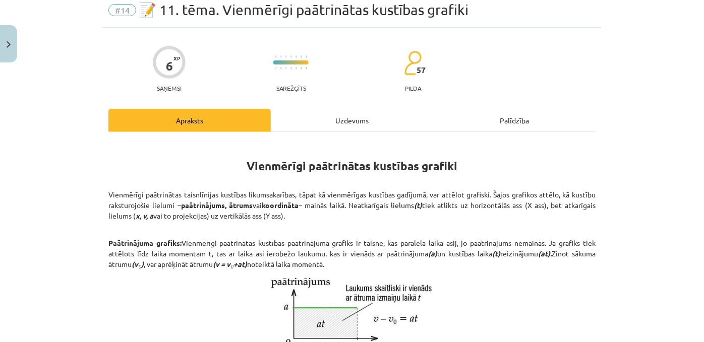
scroll to position [0, 0]
